Goal: Transaction & Acquisition: Purchase product/service

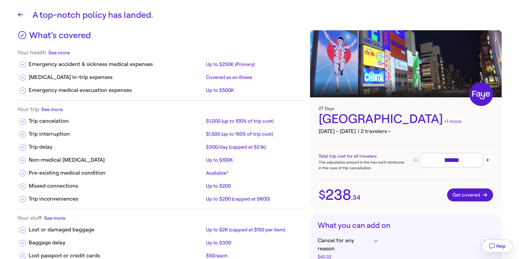
click at [388, 130] on button "| 2 travelers" at bounding box center [374, 131] width 33 height 8
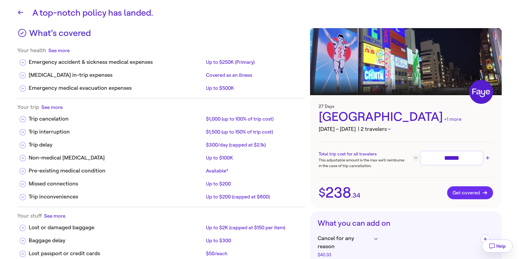
click at [464, 195] on span "Get covered" at bounding box center [470, 192] width 35 height 5
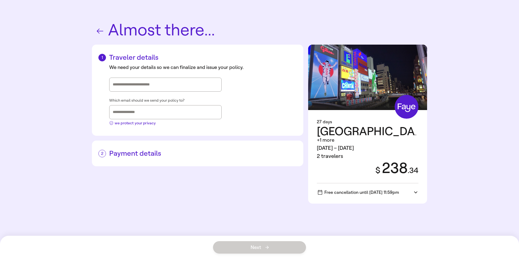
click at [99, 33] on icon "button" at bounding box center [100, 31] width 6 height 5
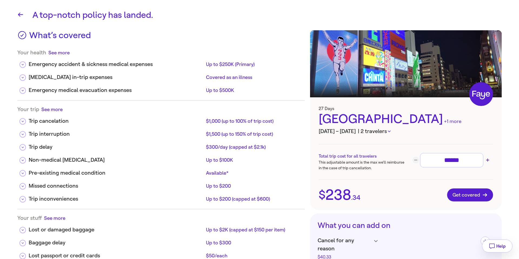
click at [391, 131] on icon "button" at bounding box center [389, 132] width 3 height 2
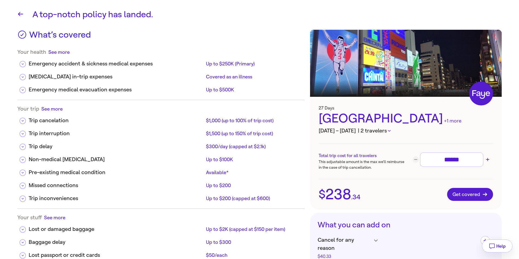
click at [395, 129] on h3 "Oct 2 – 28, 2025 | 2 travelers" at bounding box center [406, 131] width 174 height 8
click at [391, 130] on icon "button" at bounding box center [389, 131] width 3 height 2
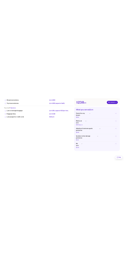
scroll to position [0, 0]
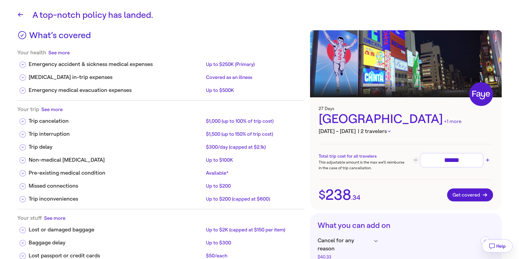
click at [405, 122] on div "Japan +1 more" at bounding box center [406, 119] width 174 height 16
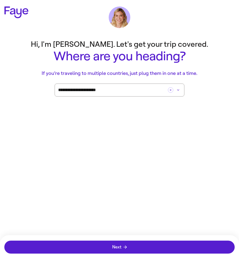
drag, startPoint x: 237, startPoint y: 69, endPoint x: 258, endPoint y: 69, distance: 20.3
click at [239, 69] on html "**********" at bounding box center [119, 62] width 239 height 125
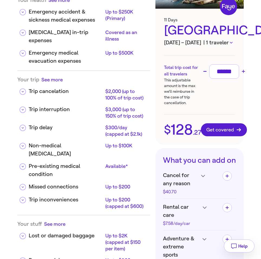
scroll to position [51, 0]
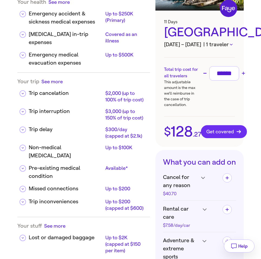
click at [194, 134] on span "Get covered" at bounding box center [223, 131] width 35 height 5
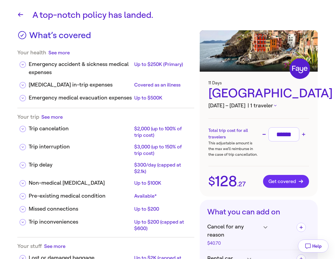
click at [260, 183] on span "Get covered" at bounding box center [285, 181] width 35 height 5
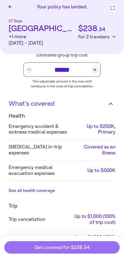
click at [74, 249] on span "Get covered for $238.34" at bounding box center [62, 247] width 55 height 5
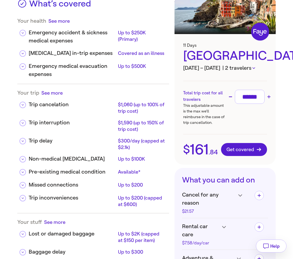
scroll to position [38, 0]
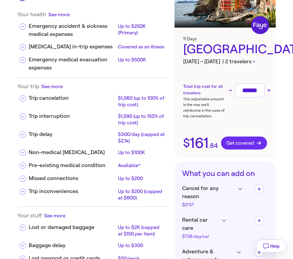
click at [244, 143] on span "Get covered" at bounding box center [243, 142] width 35 height 5
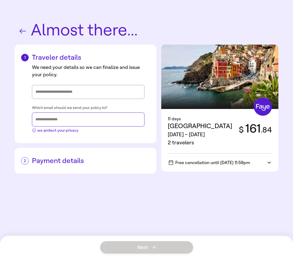
click at [87, 121] on input "Which email should we send your policy to?" at bounding box center [87, 119] width 105 height 8
click at [150, 180] on div "Almost there... Traveler details We need your details so we can finalize and is…" at bounding box center [146, 129] width 293 height 259
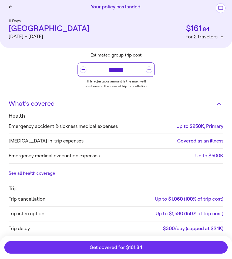
click at [130, 250] on span "Get covered for $161.84" at bounding box center [116, 247] width 53 height 5
click at [94, 250] on span "Get covered for $128.27" at bounding box center [116, 247] width 53 height 5
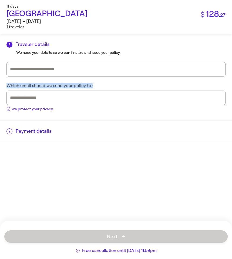
drag, startPoint x: 97, startPoint y: 86, endPoint x: 0, endPoint y: 86, distance: 97.1
click at [0, 86] on div "Traveler details We need your details so we can finalize and issue your policy.…" at bounding box center [116, 77] width 232 height 87
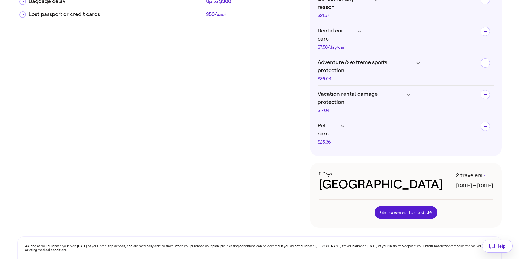
scroll to position [241, 0]
click at [402, 210] on span "Get covered for $ 161 . 84" at bounding box center [406, 212] width 52 height 5
